Goal: Transaction & Acquisition: Subscribe to service/newsletter

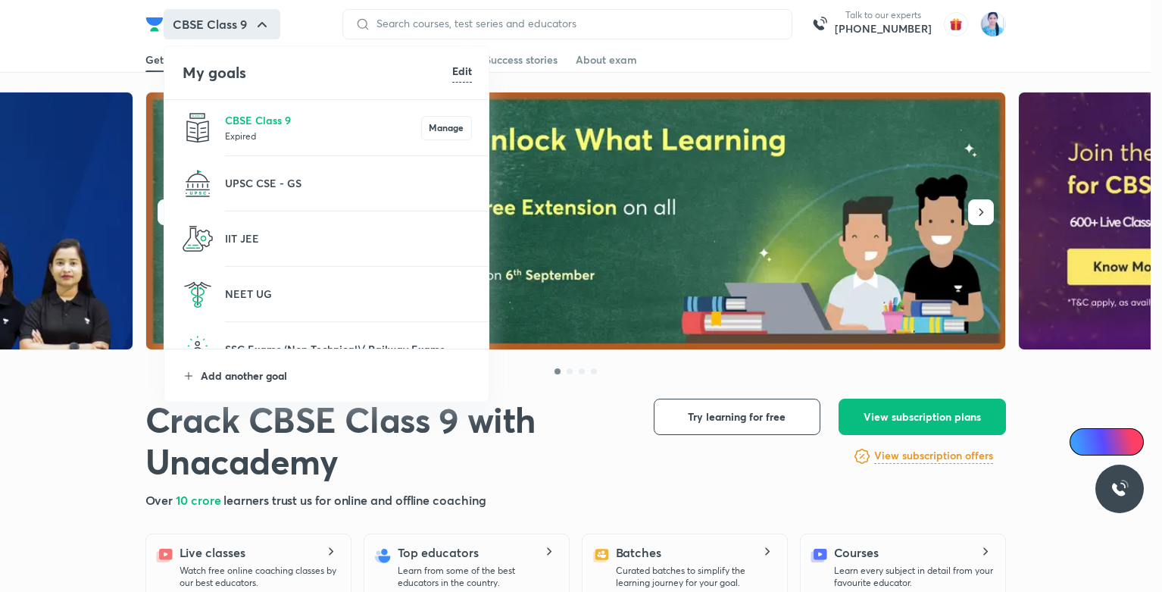
click at [250, 375] on p "Add another goal" at bounding box center [336, 375] width 271 height 16
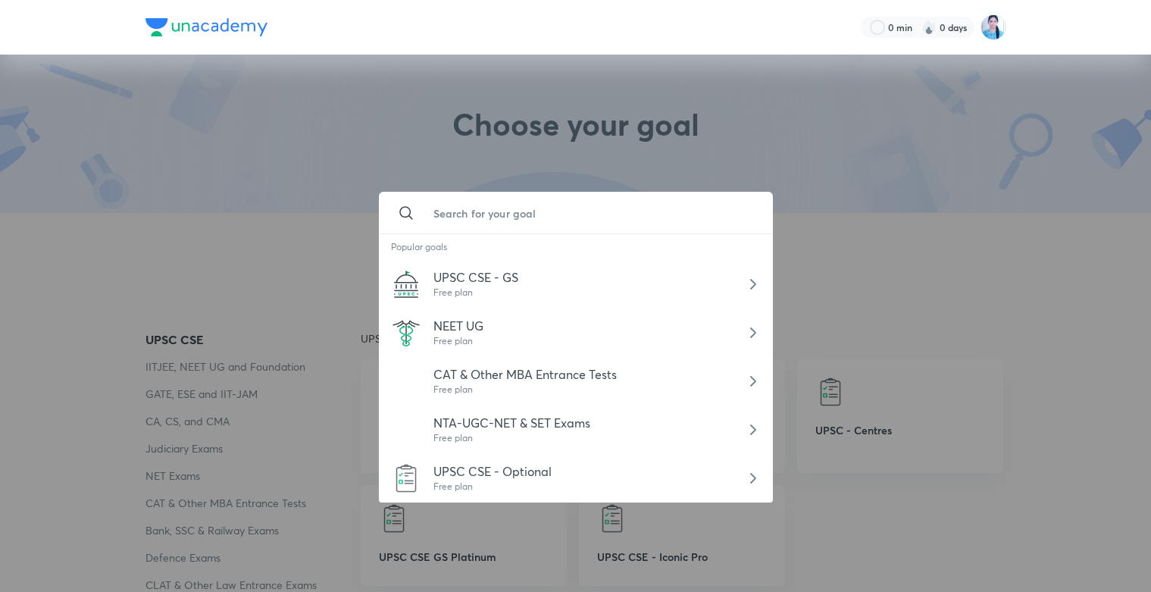
click at [483, 232] on input "text" at bounding box center [590, 212] width 339 height 41
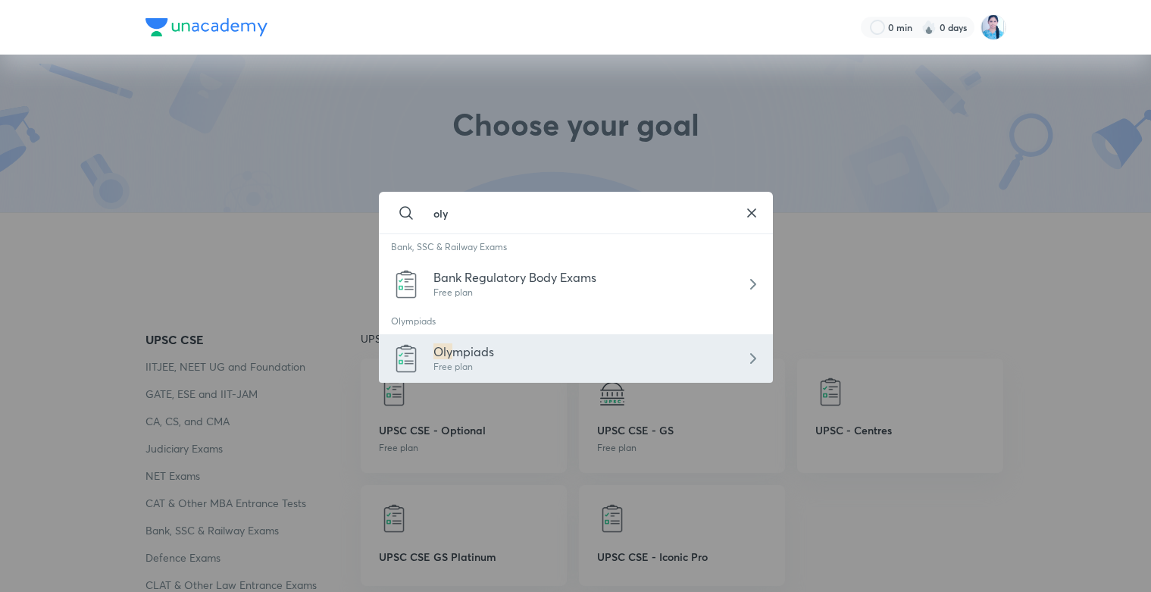
click at [491, 358] on span "mpiads" at bounding box center [473, 351] width 42 height 16
type input "Olympiads"
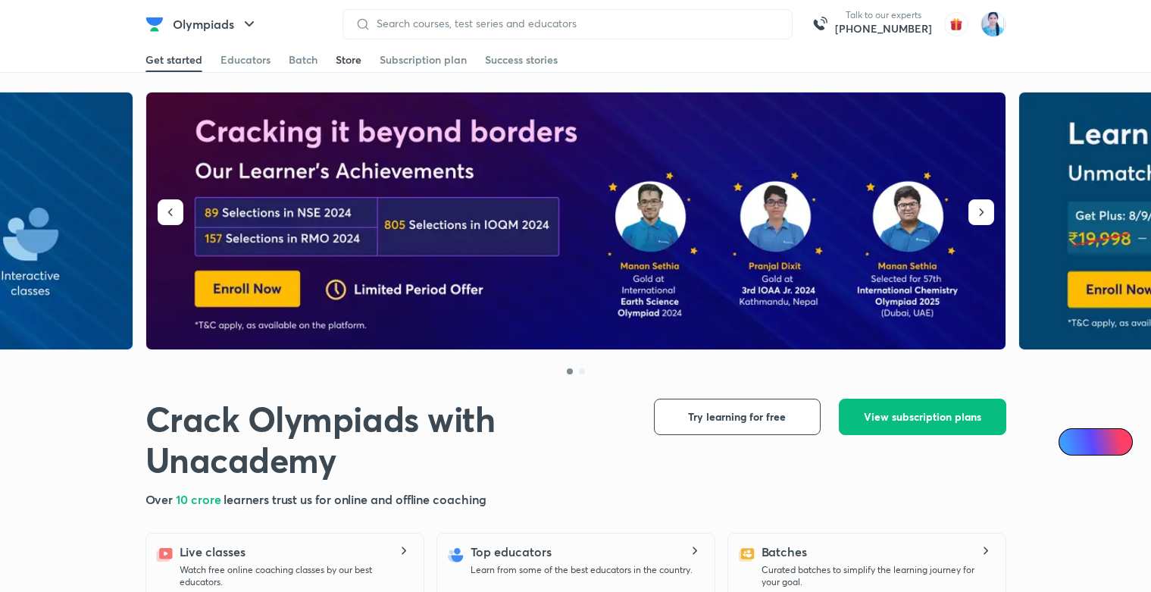
click at [343, 58] on div "Store" at bounding box center [349, 59] width 26 height 15
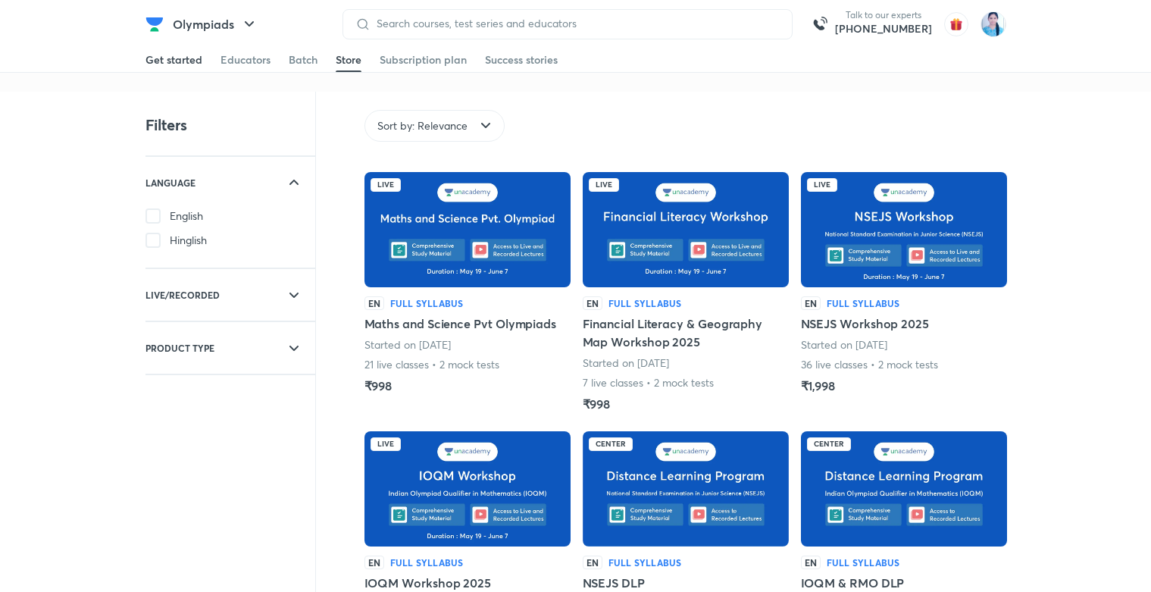
click at [197, 59] on div "Get started" at bounding box center [173, 59] width 57 height 15
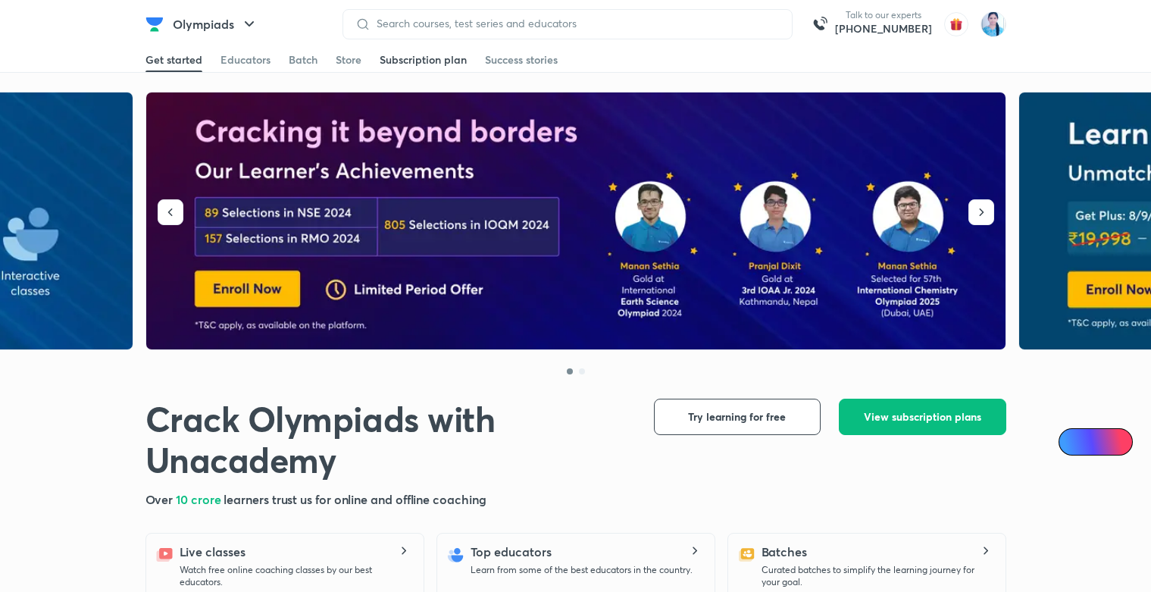
click at [397, 61] on div "Subscription plan" at bounding box center [422, 59] width 87 height 15
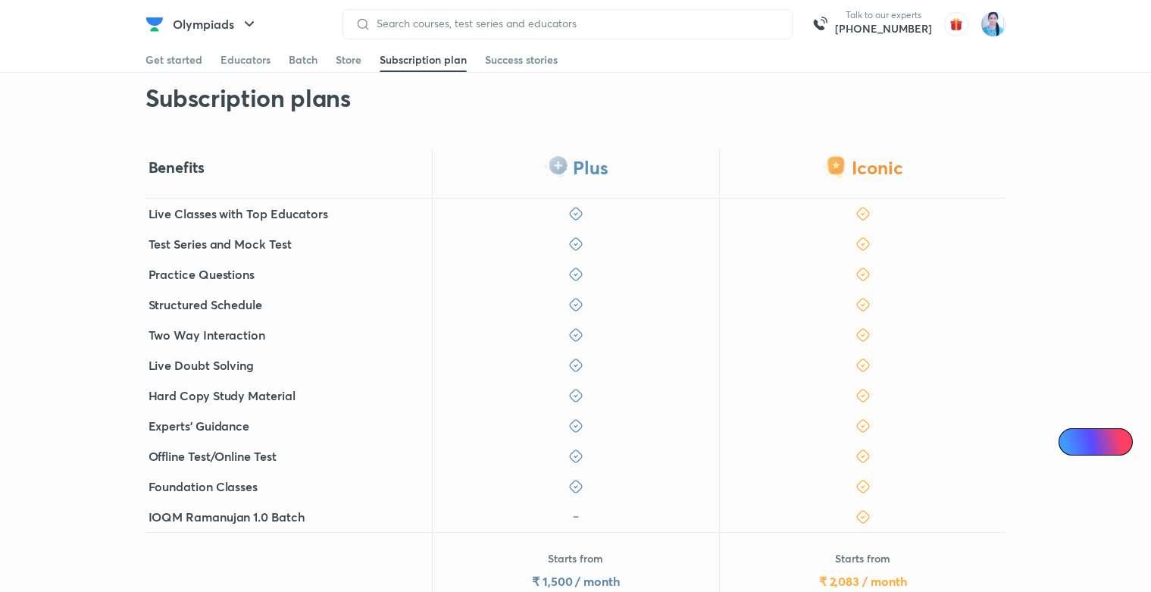
scroll to position [273, 0]
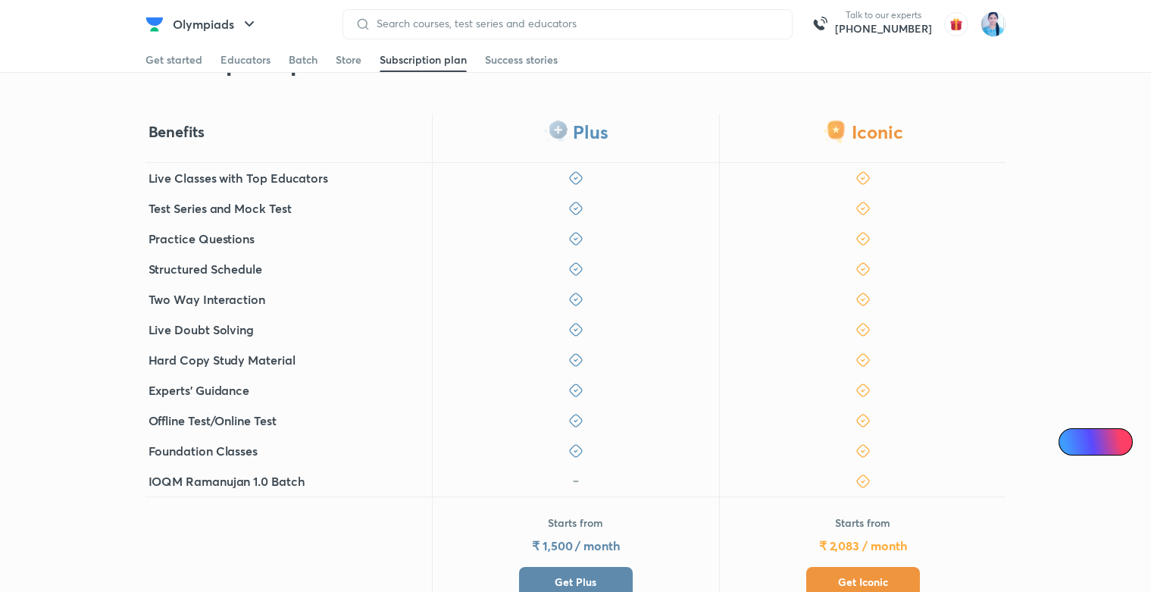
click at [539, 567] on button "Get Plus" at bounding box center [576, 582] width 114 height 30
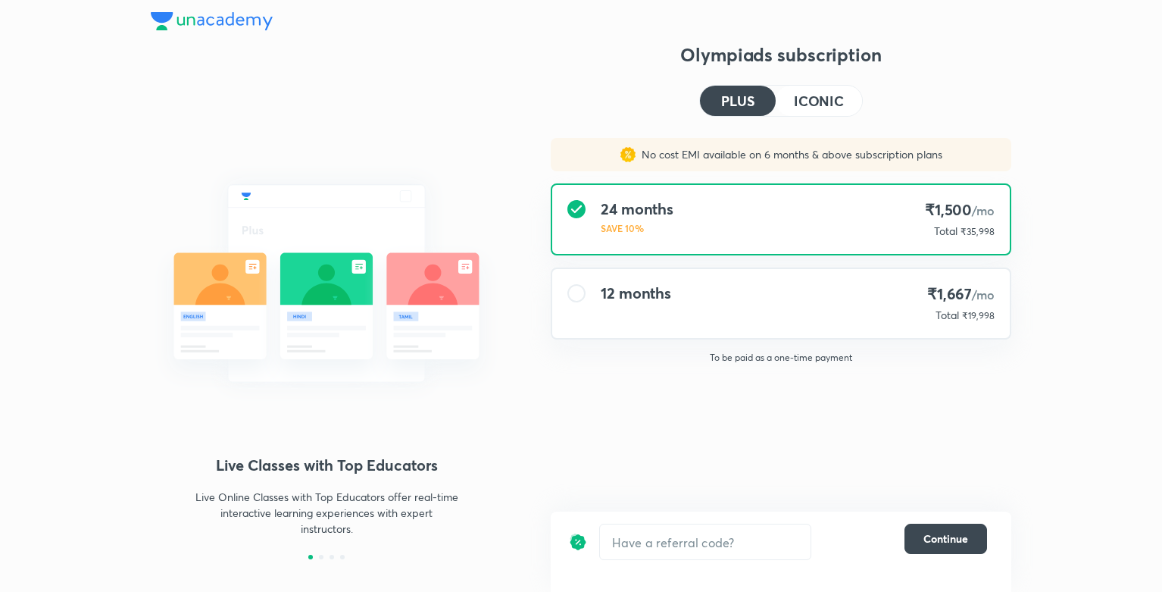
click at [697, 320] on div "12 months ₹1,667 /mo Total ₹19,998" at bounding box center [780, 303] width 457 height 69
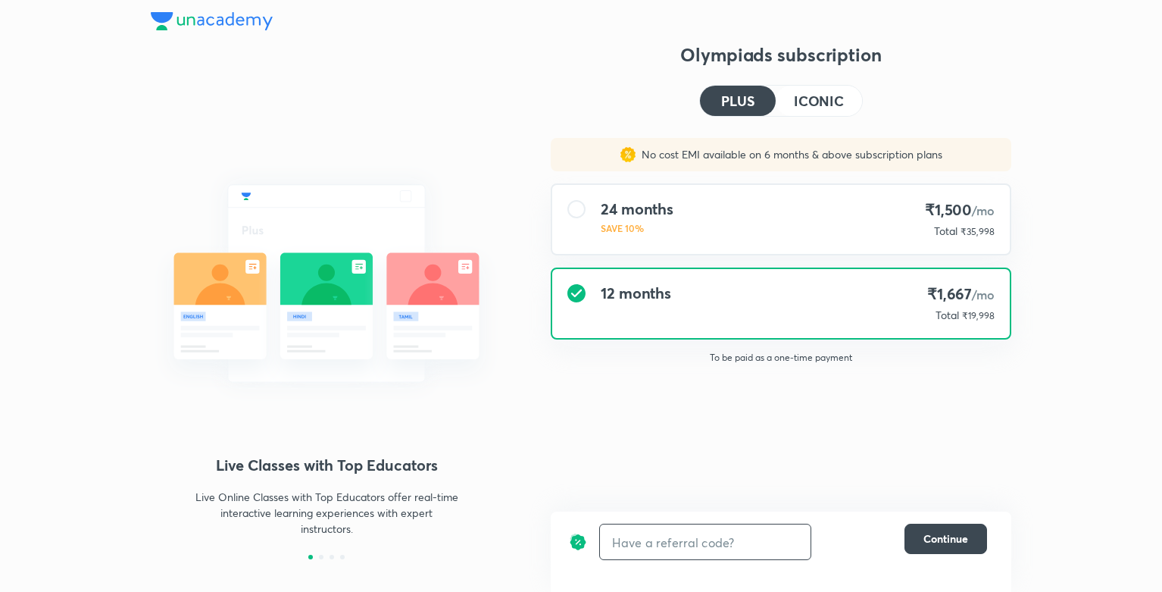
click at [723, 540] on input "text" at bounding box center [705, 542] width 211 height 36
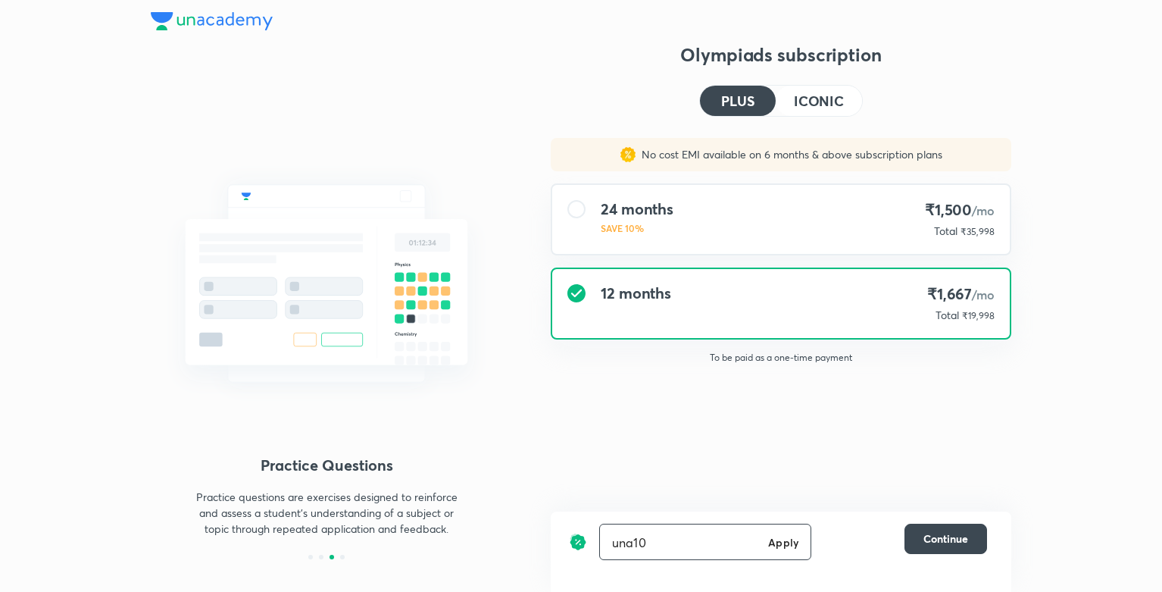
type input "una10"
click at [785, 551] on div "una10 Apply ​" at bounding box center [705, 541] width 212 height 36
click at [785, 544] on h6 "Apply" at bounding box center [783, 542] width 30 height 16
click at [801, 97] on h4 "ICONIC" at bounding box center [819, 101] width 50 height 14
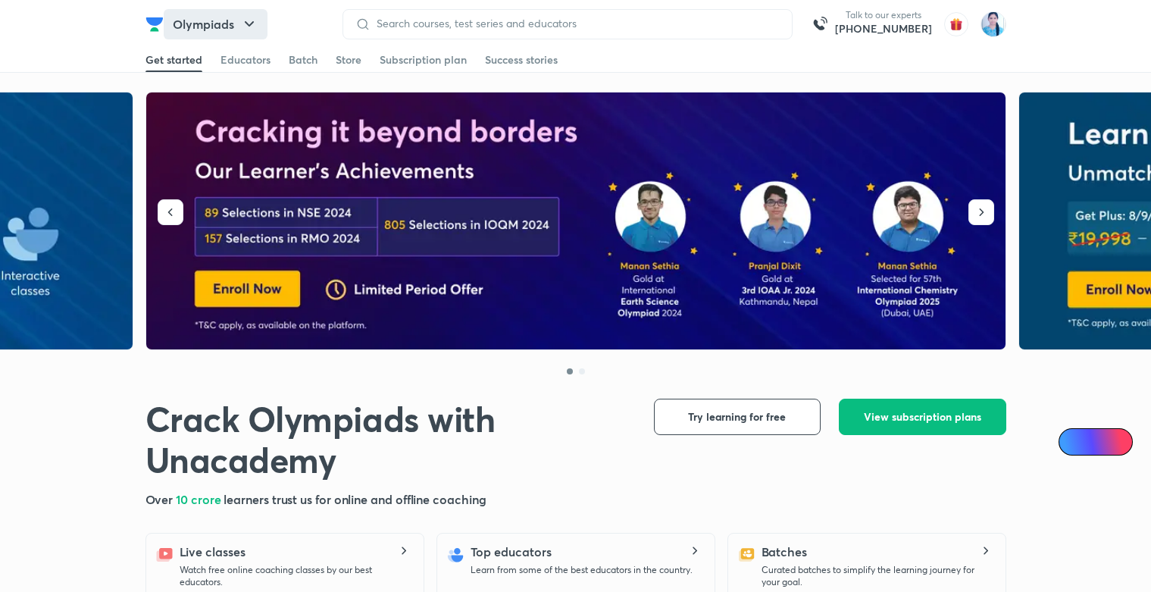
click at [240, 22] on icon "button" at bounding box center [249, 24] width 18 height 18
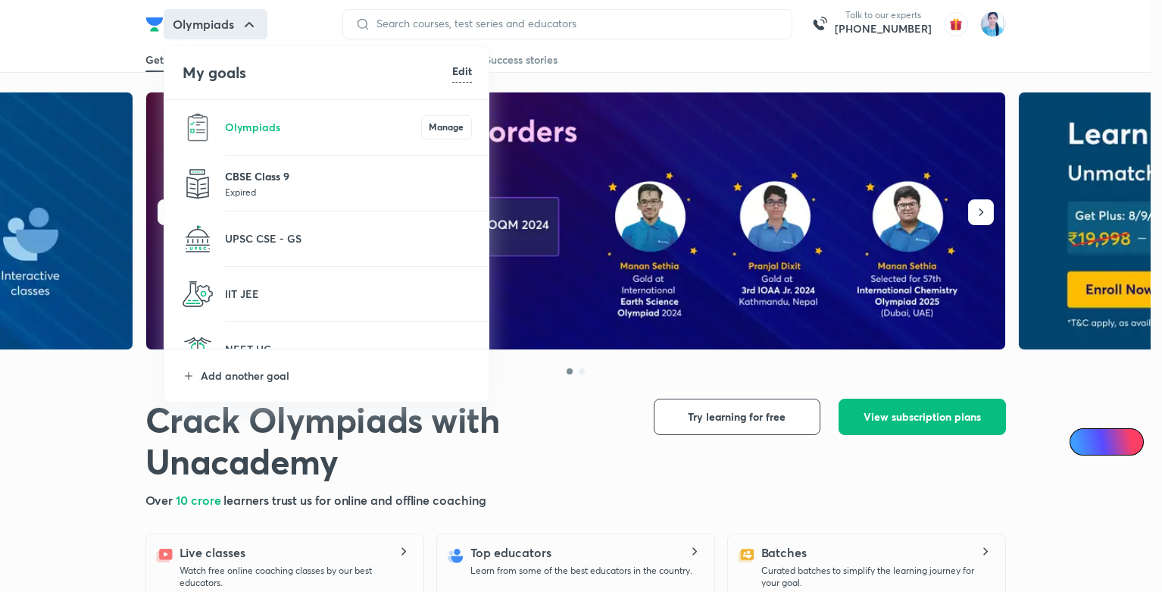
click at [305, 172] on p "CBSE Class 9" at bounding box center [348, 176] width 247 height 16
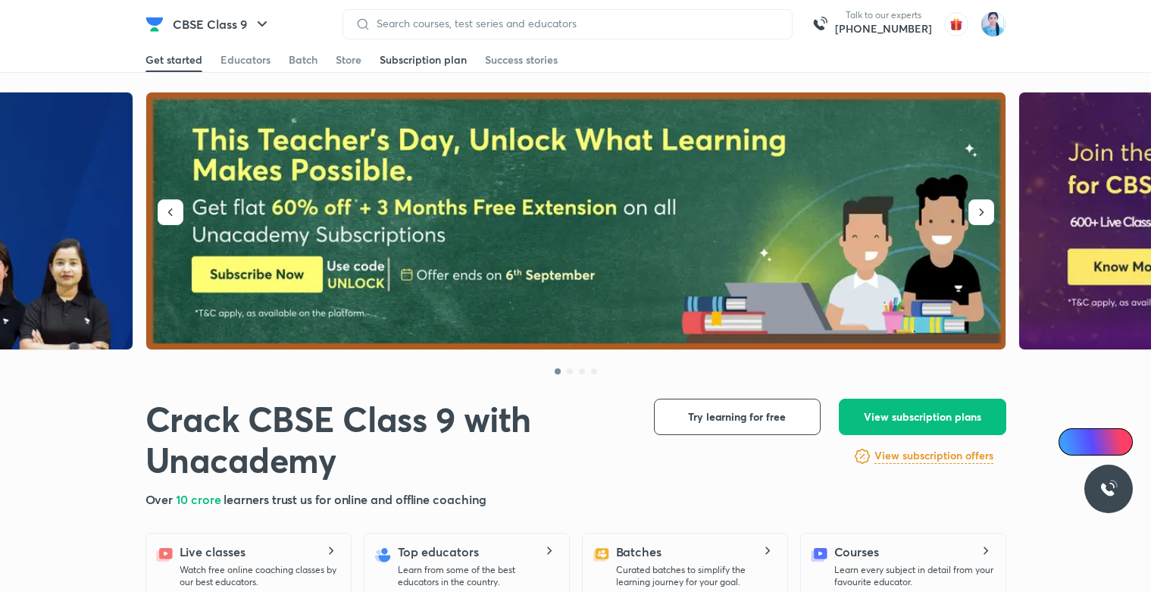
click at [441, 56] on div "Subscription plan" at bounding box center [422, 59] width 87 height 15
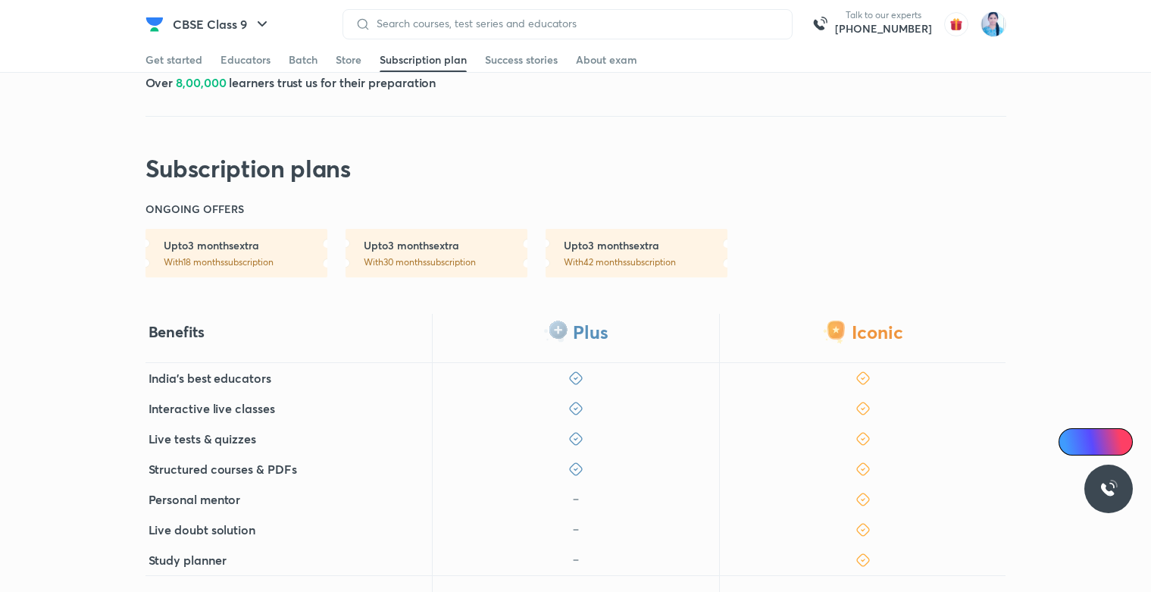
scroll to position [273, 0]
